Goal: Task Accomplishment & Management: Manage account settings

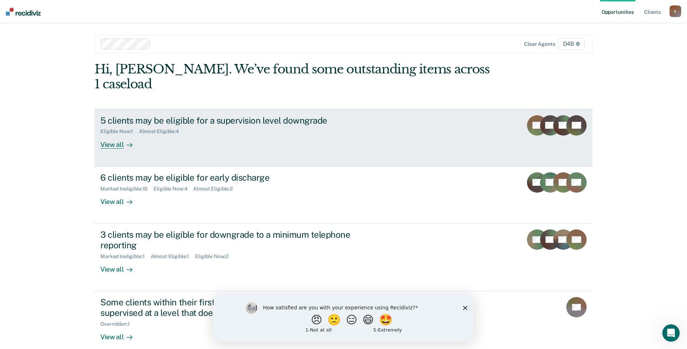
click at [111, 135] on div "View all" at bounding box center [120, 142] width 41 height 14
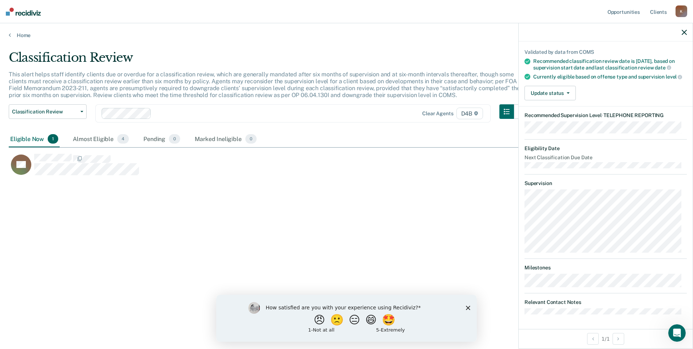
scroll to position [60, 0]
click at [540, 99] on button "Update status" at bounding box center [549, 93] width 51 height 15
click at [547, 124] on button "Mark Ineligible" at bounding box center [559, 122] width 70 height 12
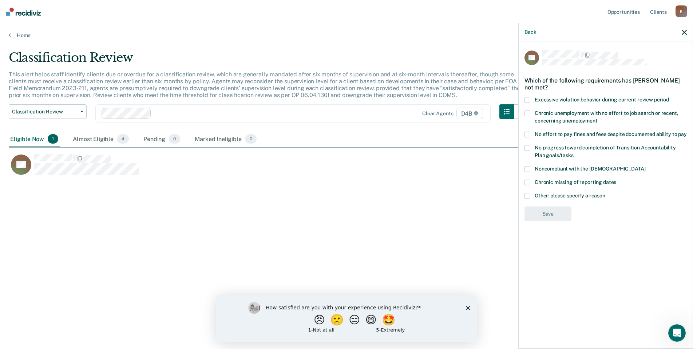
click at [529, 135] on span at bounding box center [527, 135] width 6 height 6
click at [531, 197] on label "Other: please specify a reason" at bounding box center [605, 197] width 162 height 8
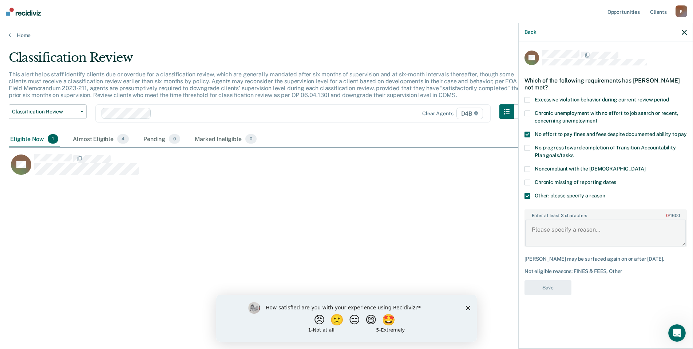
click at [543, 229] on textarea "Enter at least 3 characters 0 / 1600" at bounding box center [605, 233] width 161 height 27
type textarea "Judges will not allow offenders to discharge early with f/c/r not paid in full."
click at [557, 285] on button "Save" at bounding box center [547, 288] width 47 height 15
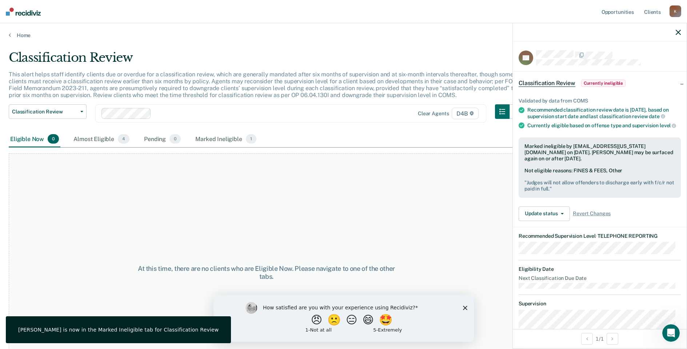
click at [465, 309] on icon "Close survey" at bounding box center [465, 308] width 4 height 4
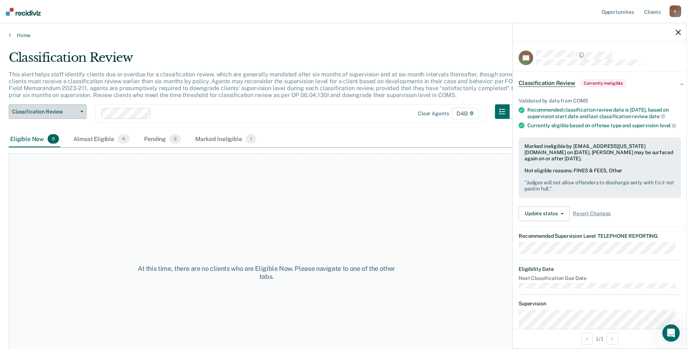
click at [76, 116] on button "Classification Review" at bounding box center [48, 111] width 78 height 15
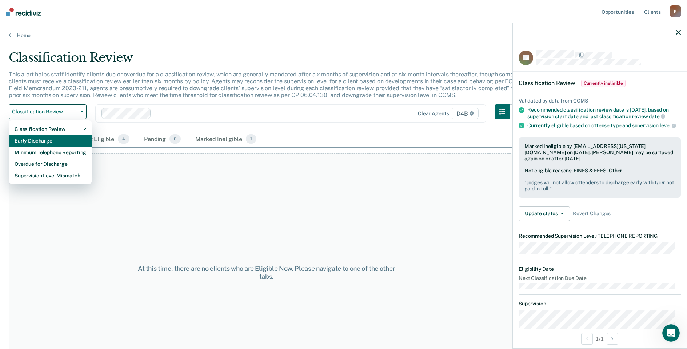
click at [70, 139] on div "Early Discharge" at bounding box center [51, 141] width 72 height 12
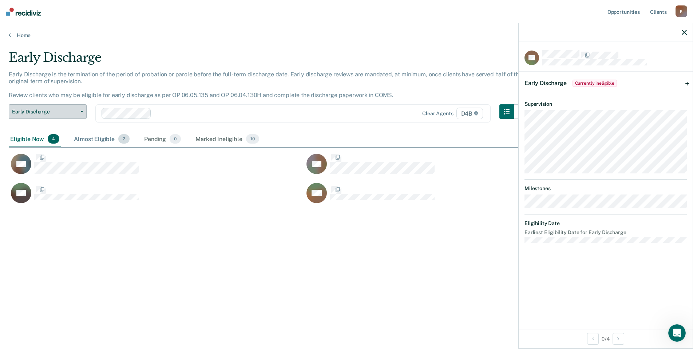
scroll to position [239, 670]
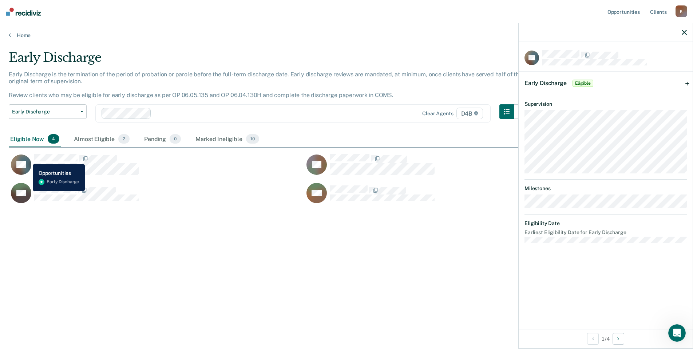
click at [27, 159] on icon "CaseloadOpportunityCell-0788868" at bounding box center [25, 166] width 17 height 25
click at [509, 111] on icon "button" at bounding box center [507, 112] width 6 height 6
click at [23, 141] on div "Eligible Now 4" at bounding box center [35, 139] width 52 height 16
click at [548, 83] on span "Early Discharge" at bounding box center [545, 83] width 42 height 7
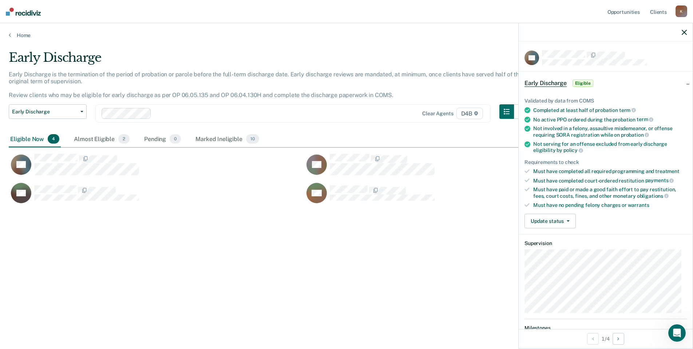
click at [468, 221] on div "Early Discharge Early Discharge is the termination of the period of probation o…" at bounding box center [346, 172] width 675 height 245
click at [564, 221] on span "button" at bounding box center [567, 221] width 6 height 1
click at [555, 252] on button "Mark Ineligible" at bounding box center [559, 251] width 70 height 12
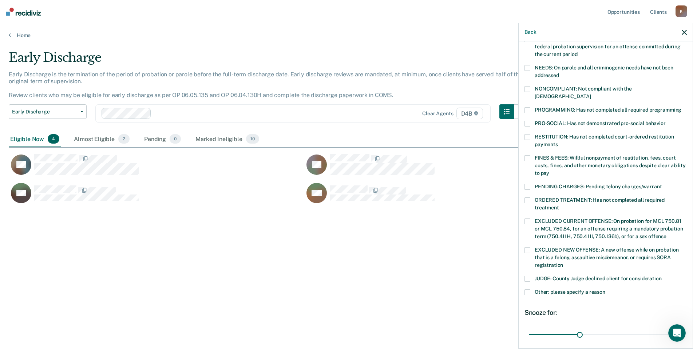
scroll to position [109, 0]
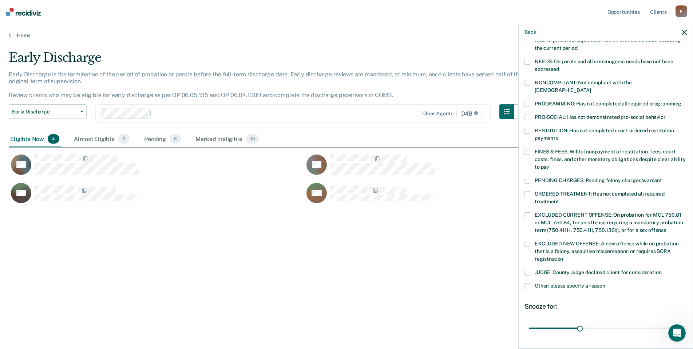
click at [532, 149] on label "FINES & FEES: Willful nonpayment of restitution, fees, court costs, fines, and …" at bounding box center [605, 160] width 162 height 23
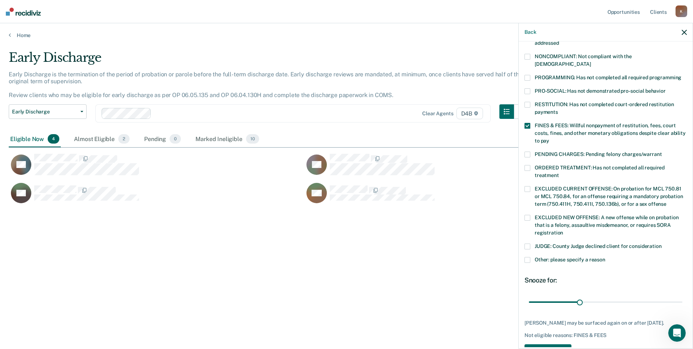
scroll to position [158, 0]
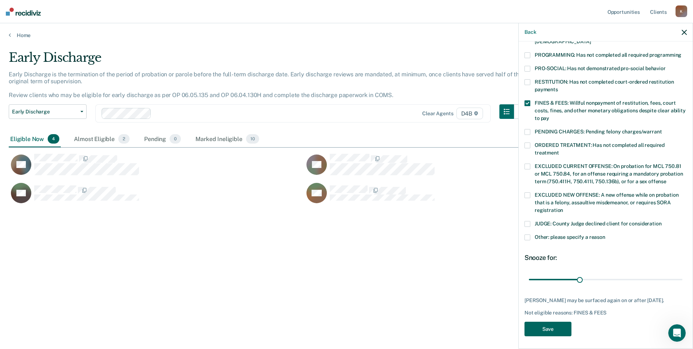
click at [552, 325] on button "Save" at bounding box center [547, 329] width 47 height 15
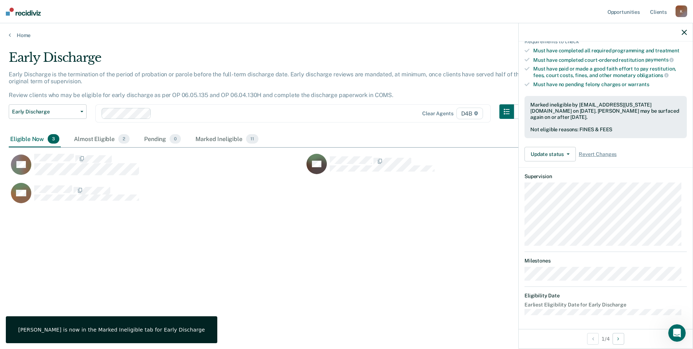
scroll to position [67, 0]
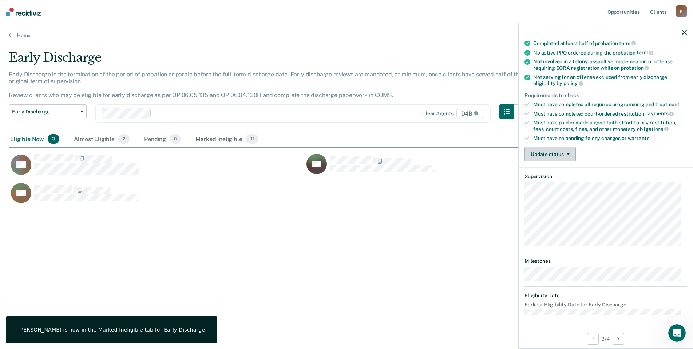
click at [547, 151] on button "Update status" at bounding box center [549, 154] width 51 height 15
click at [550, 186] on button "Mark Ineligible" at bounding box center [559, 184] width 70 height 12
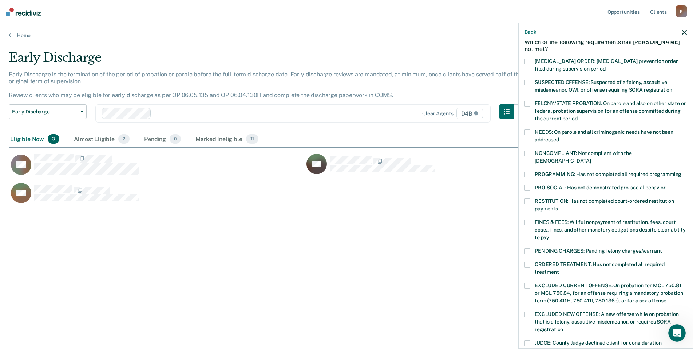
scroll to position [31, 0]
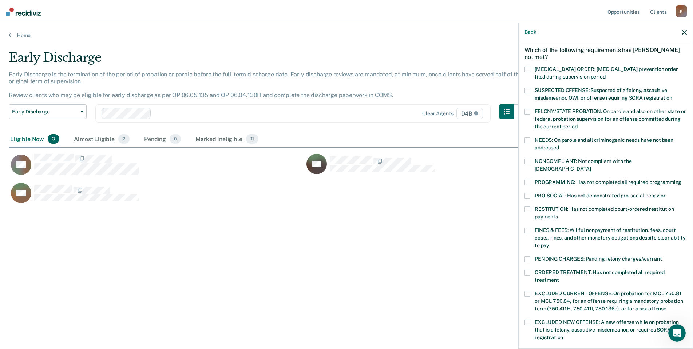
click at [530, 90] on span at bounding box center [527, 91] width 6 height 6
click at [528, 220] on div "CS Which of the following requirements has [PERSON_NAME] not met? [MEDICAL_DATA…" at bounding box center [605, 244] width 162 height 449
click at [528, 228] on span at bounding box center [527, 231] width 6 height 6
click at [529, 207] on span at bounding box center [527, 210] width 6 height 6
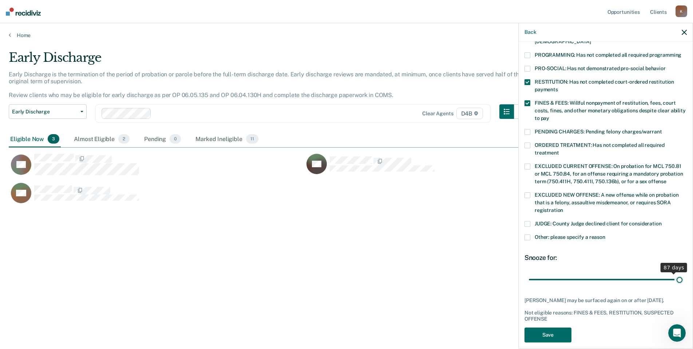
scroll to position [164, 0]
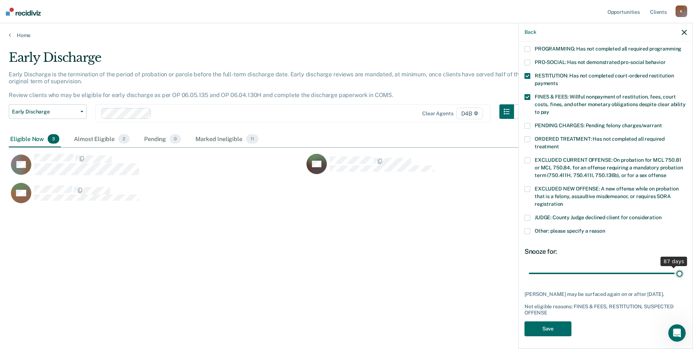
drag, startPoint x: 577, startPoint y: 267, endPoint x: 677, endPoint y: 262, distance: 99.8
type input "90"
click at [677, 267] on input "range" at bounding box center [606, 273] width 154 height 13
click at [560, 331] on button "Save" at bounding box center [547, 329] width 47 height 15
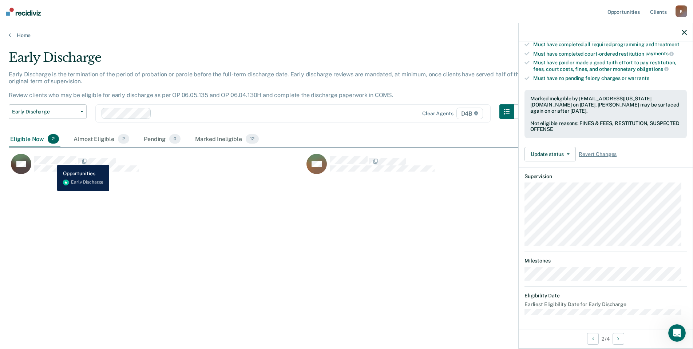
scroll to position [59, 0]
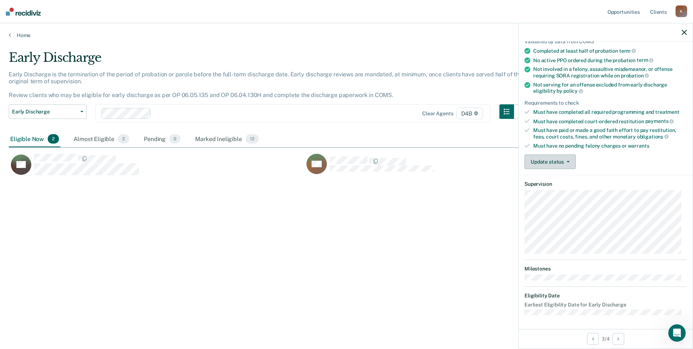
click at [540, 167] on button "Update status" at bounding box center [549, 162] width 51 height 15
click at [546, 189] on button "Mark Ineligible" at bounding box center [559, 191] width 70 height 12
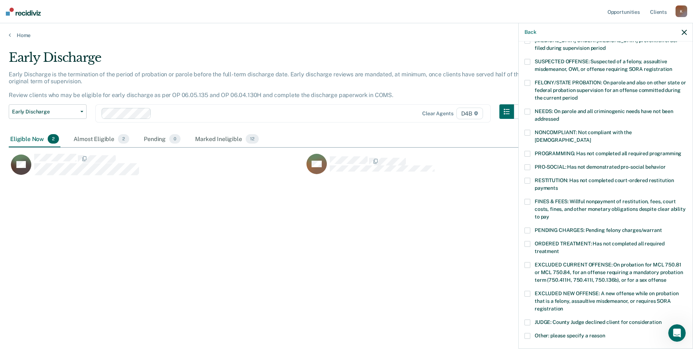
click at [534, 199] on label "FINES & FEES: Willful nonpayment of restitution, fees, court costs, fines, and …" at bounding box center [605, 210] width 162 height 23
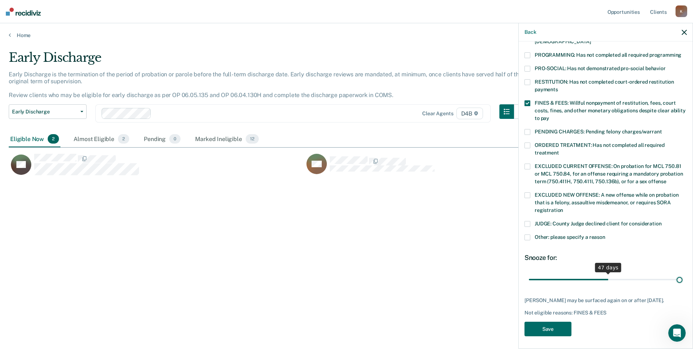
scroll to position [158, 0]
drag, startPoint x: 582, startPoint y: 272, endPoint x: 711, endPoint y: 265, distance: 129.8
type input "90"
click at [682, 273] on input "range" at bounding box center [606, 279] width 154 height 13
click at [542, 329] on button "Save" at bounding box center [547, 329] width 47 height 15
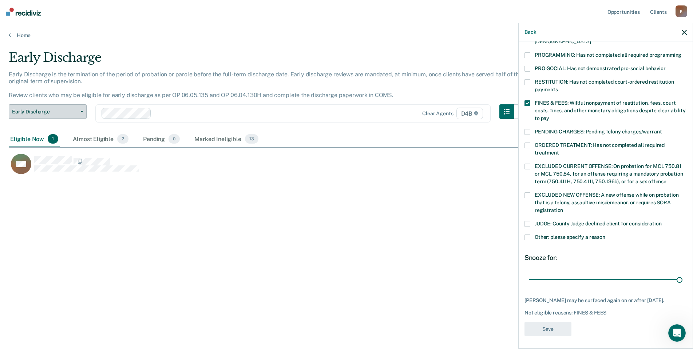
click at [81, 109] on button "Early Discharge" at bounding box center [48, 111] width 78 height 15
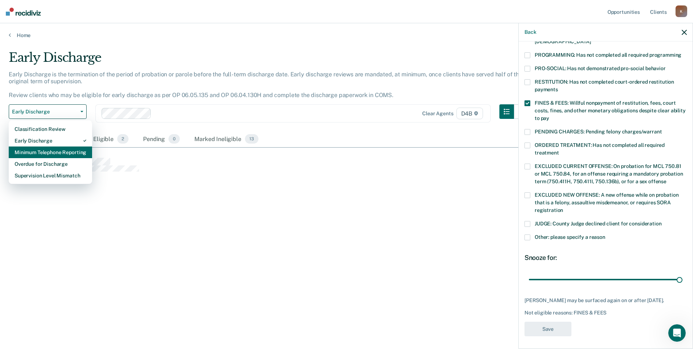
click at [60, 152] on div "Minimum Telephone Reporting" at bounding box center [51, 153] width 72 height 12
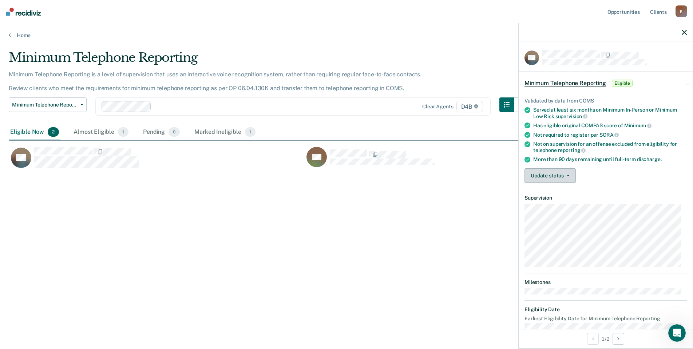
click at [551, 177] on button "Update status" at bounding box center [549, 175] width 51 height 15
click at [556, 202] on button "Mark Ineligible" at bounding box center [559, 205] width 70 height 12
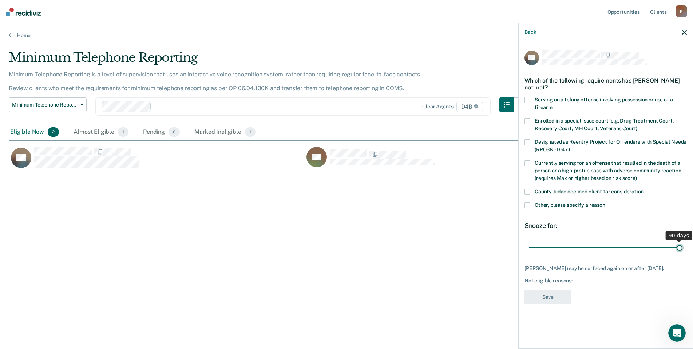
drag, startPoint x: 612, startPoint y: 247, endPoint x: 712, endPoint y: 246, distance: 100.5
type input "90"
click at [682, 246] on input "range" at bounding box center [606, 247] width 154 height 13
click at [529, 207] on span at bounding box center [527, 206] width 6 height 6
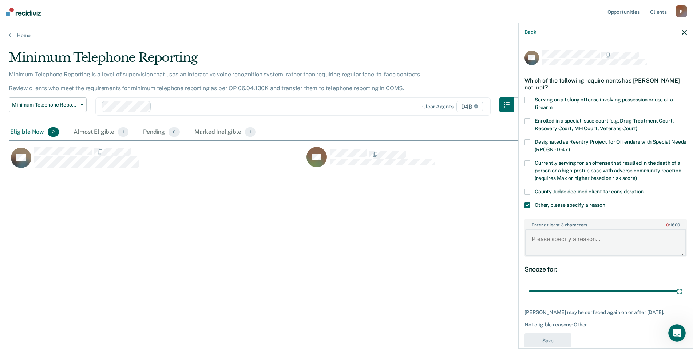
click at [545, 242] on textarea "Enter at least 3 characters 0 / 1600" at bounding box center [605, 242] width 161 height 27
type textarea "Judges do not allow telephone repor"
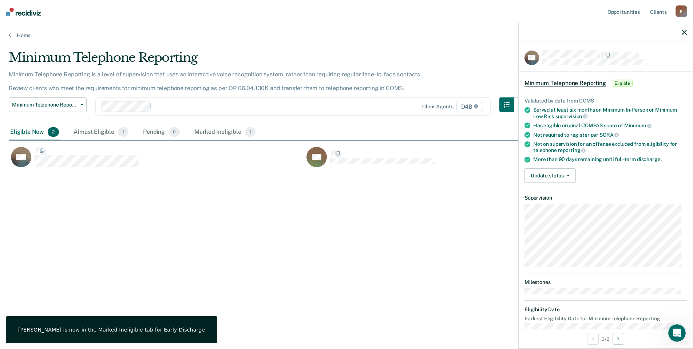
scroll to position [14, 0]
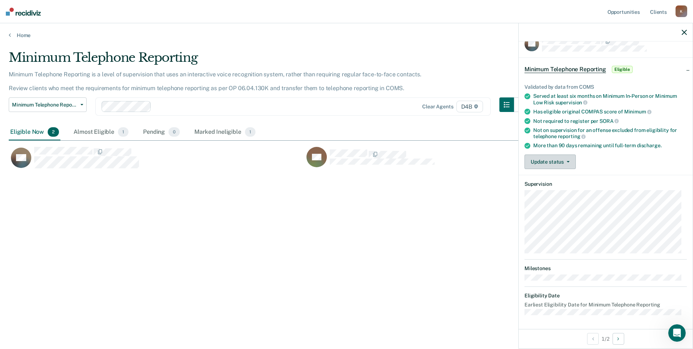
click at [554, 159] on button "Update status" at bounding box center [549, 162] width 51 height 15
click at [558, 190] on button "Mark Ineligible" at bounding box center [559, 191] width 70 height 12
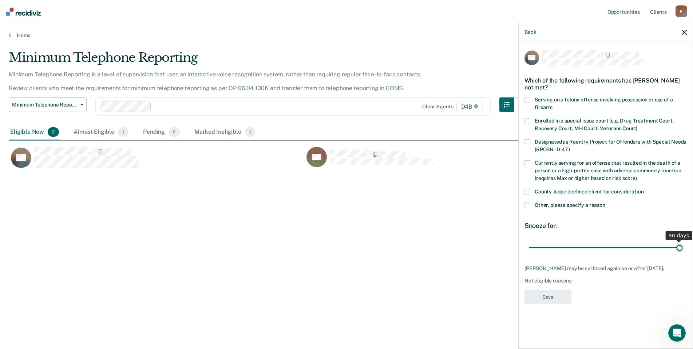
drag, startPoint x: 581, startPoint y: 248, endPoint x: 722, endPoint y: 235, distance: 141.8
type input "90"
click at [682, 241] on input "range" at bounding box center [606, 247] width 154 height 13
click at [529, 207] on span at bounding box center [527, 206] width 6 height 6
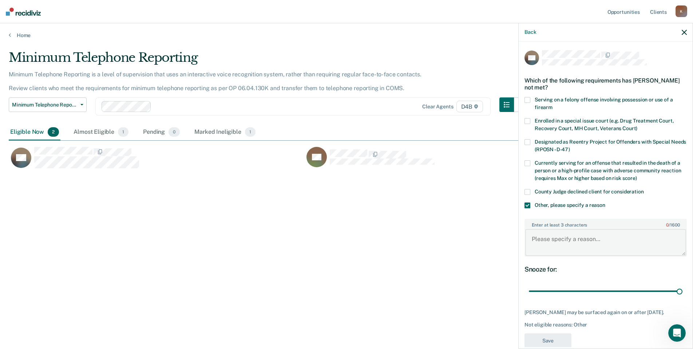
click at [548, 233] on textarea "Enter at least 3 characters 0 / 1600" at bounding box center [605, 242] width 161 height 27
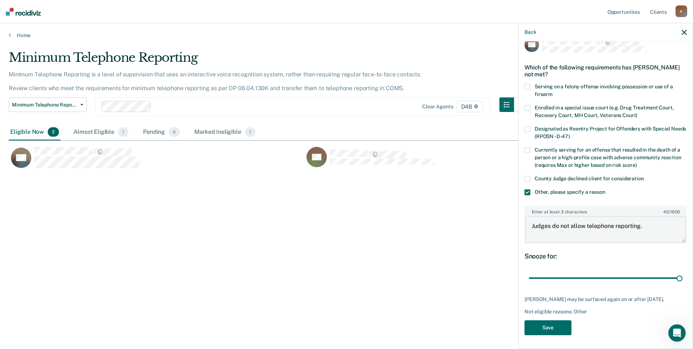
scroll to position [20, 0]
type textarea "Judges do not allow telephone reporting."
click at [551, 323] on button "Save" at bounding box center [547, 327] width 47 height 15
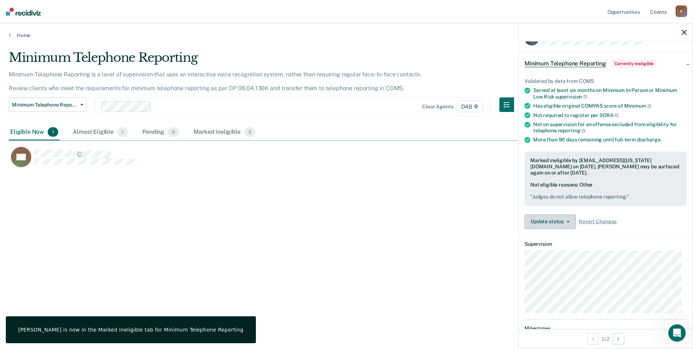
click at [567, 221] on icon "button" at bounding box center [568, 221] width 3 height 1
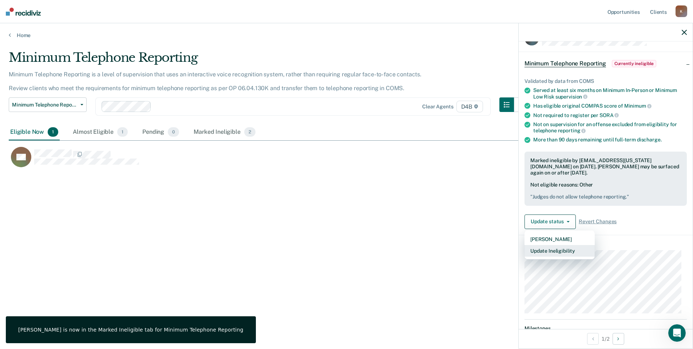
click at [555, 253] on button "Update Ineligibility" at bounding box center [559, 251] width 70 height 12
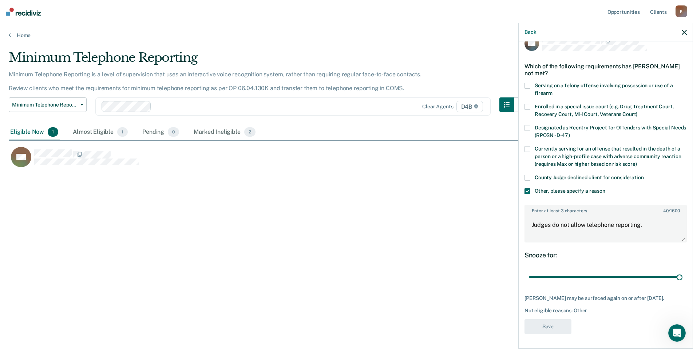
click at [477, 220] on div "Minimum Telephone Reporting Minimum Telephone Reporting is a level of supervisi…" at bounding box center [346, 172] width 675 height 245
click at [427, 279] on div "Minimum Telephone Reporting Minimum Telephone Reporting is a level of supervisi…" at bounding box center [346, 172] width 675 height 245
click at [514, 294] on div "Minimum Telephone Reporting Minimum Telephone Reporting is a level of supervisi…" at bounding box center [346, 172] width 675 height 245
click at [368, 196] on div "Minimum Telephone Reporting Minimum Telephone Reporting is a level of supervisi…" at bounding box center [346, 172] width 675 height 245
